Goal: Go to known website: Go to known website

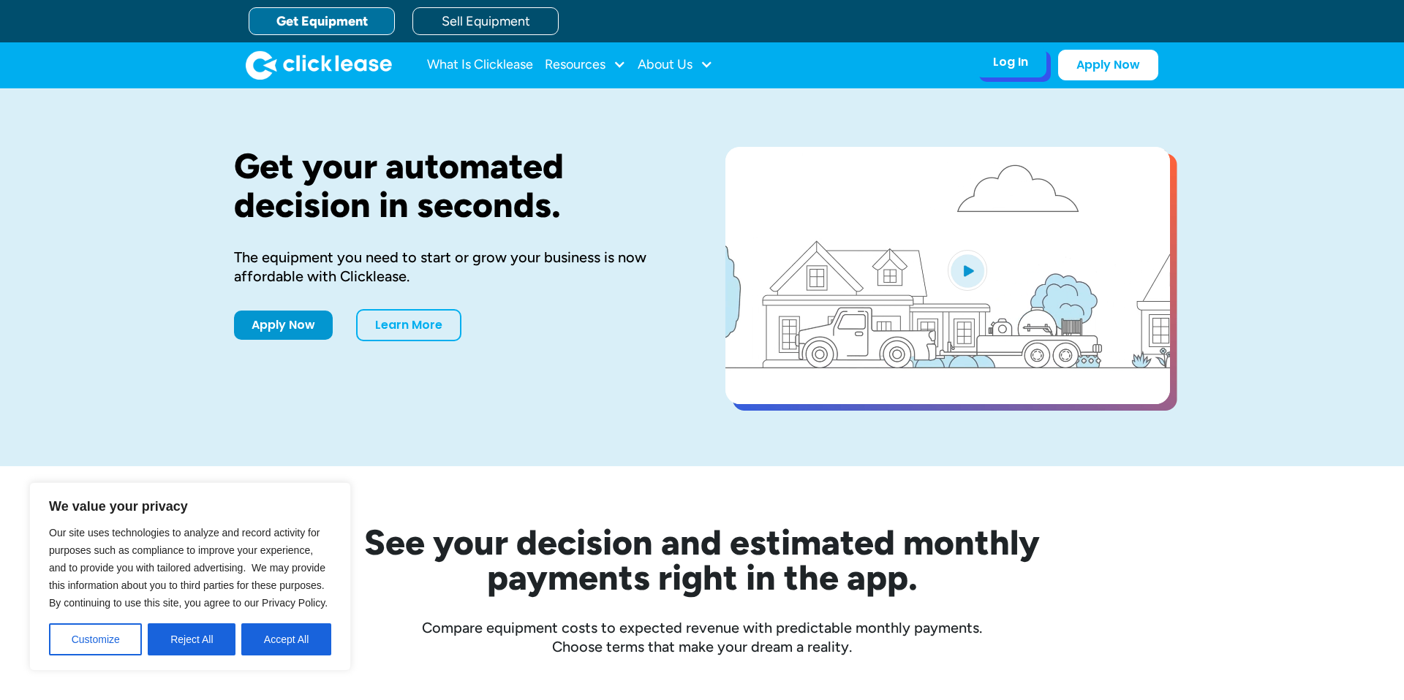
click at [1039, 56] on div "Log In Account login I use Clicklease to get my equipment Partner Portal I offe…" at bounding box center [1011, 62] width 72 height 31
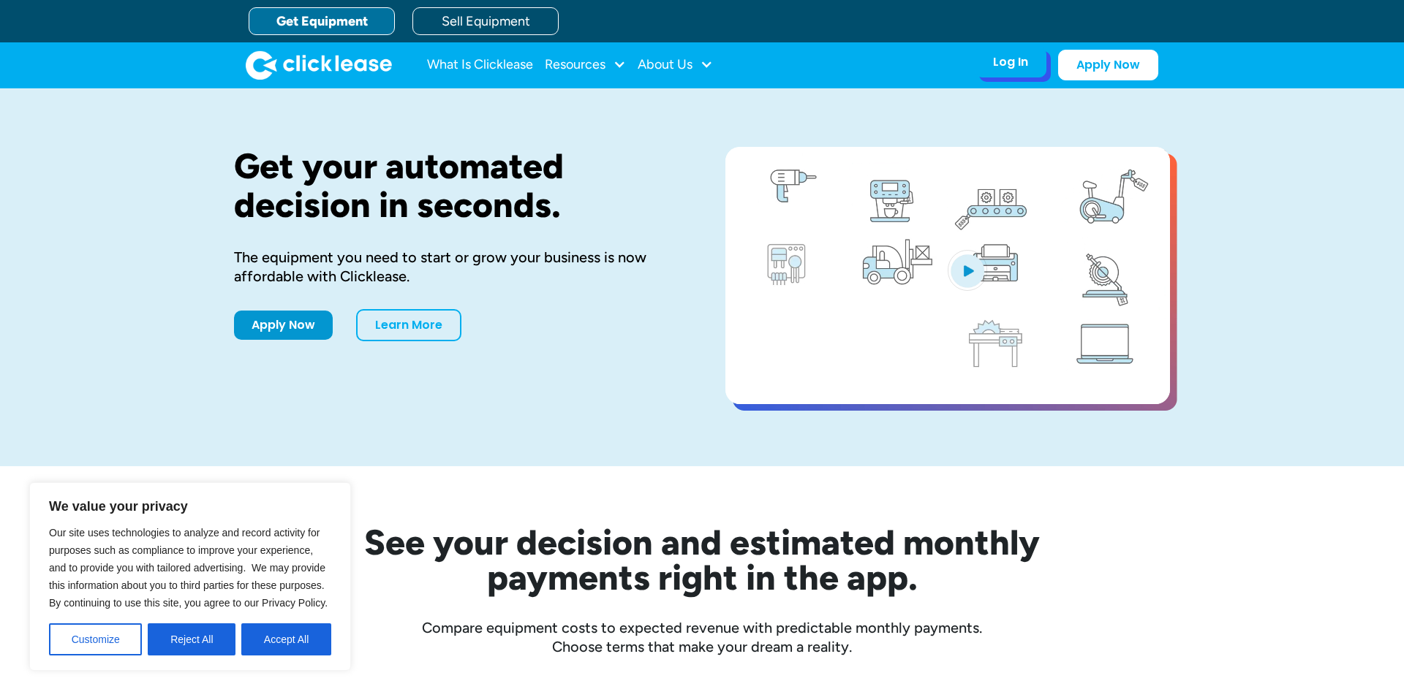
click at [1009, 63] on div "Log In" at bounding box center [1010, 62] width 35 height 15
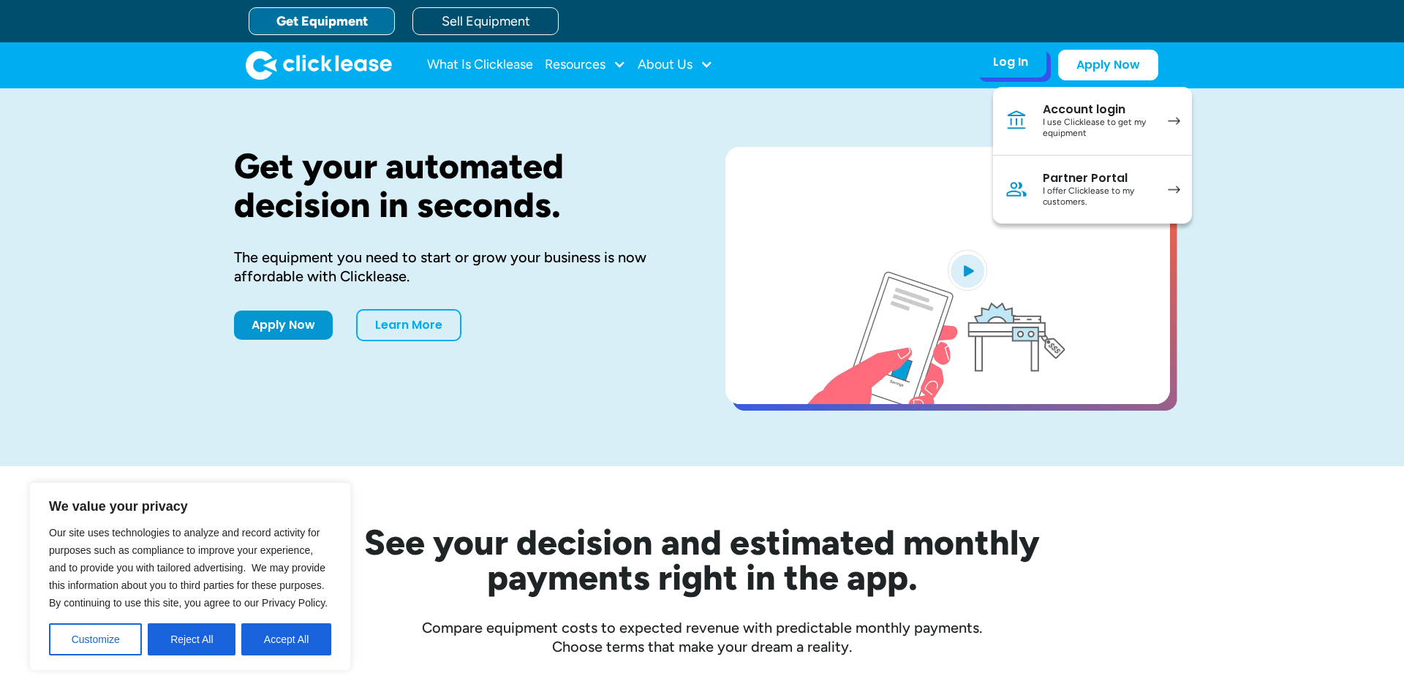
click at [1100, 187] on div "I offer Clicklease to my customers." at bounding box center [1098, 197] width 110 height 23
